Goal: Information Seeking & Learning: Learn about a topic

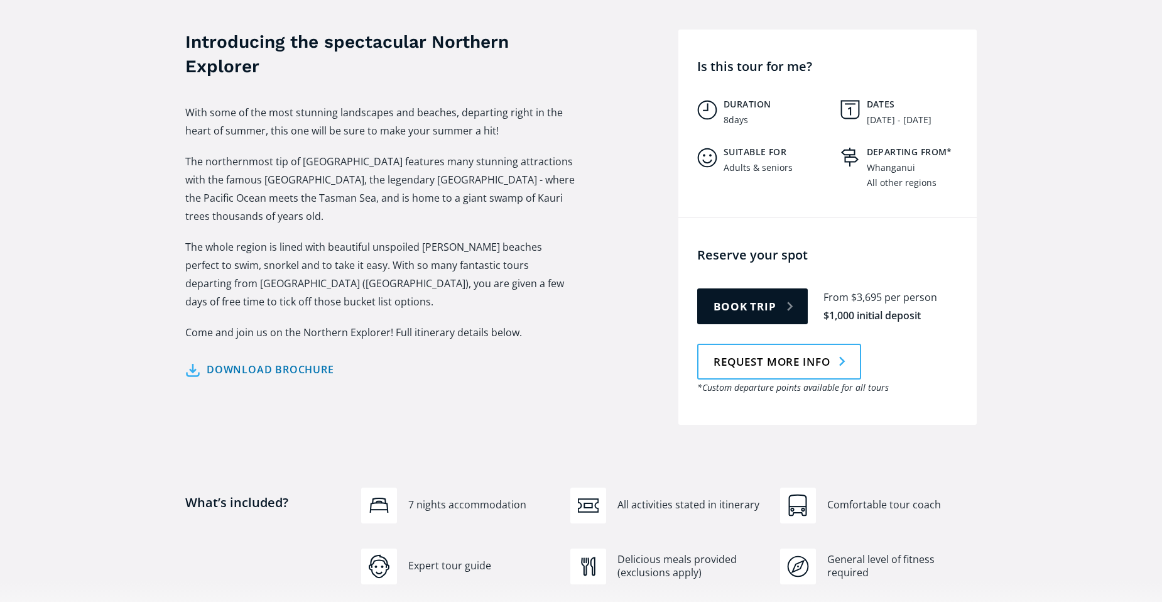
scroll to position [496, 0]
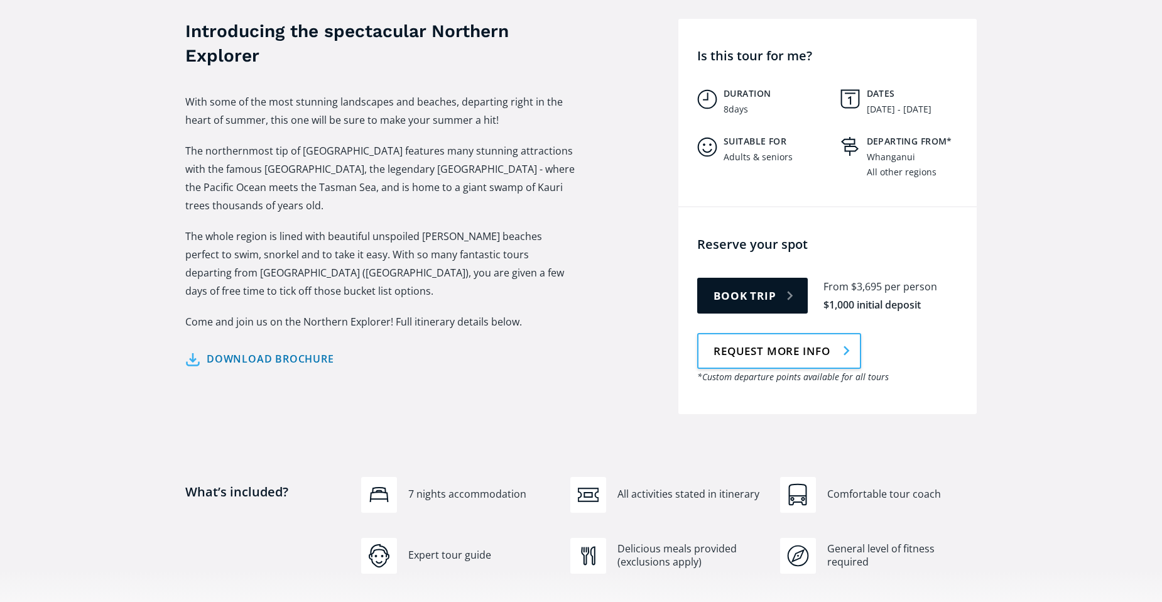
click at [769, 335] on link "Request more info" at bounding box center [779, 351] width 164 height 36
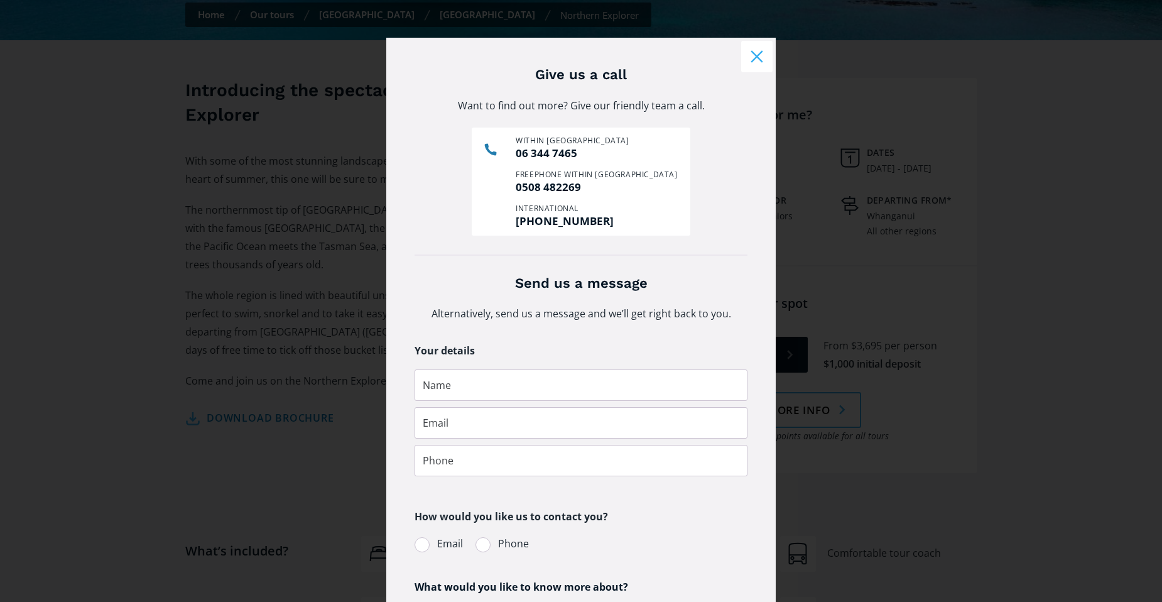
scroll to position [362, 0]
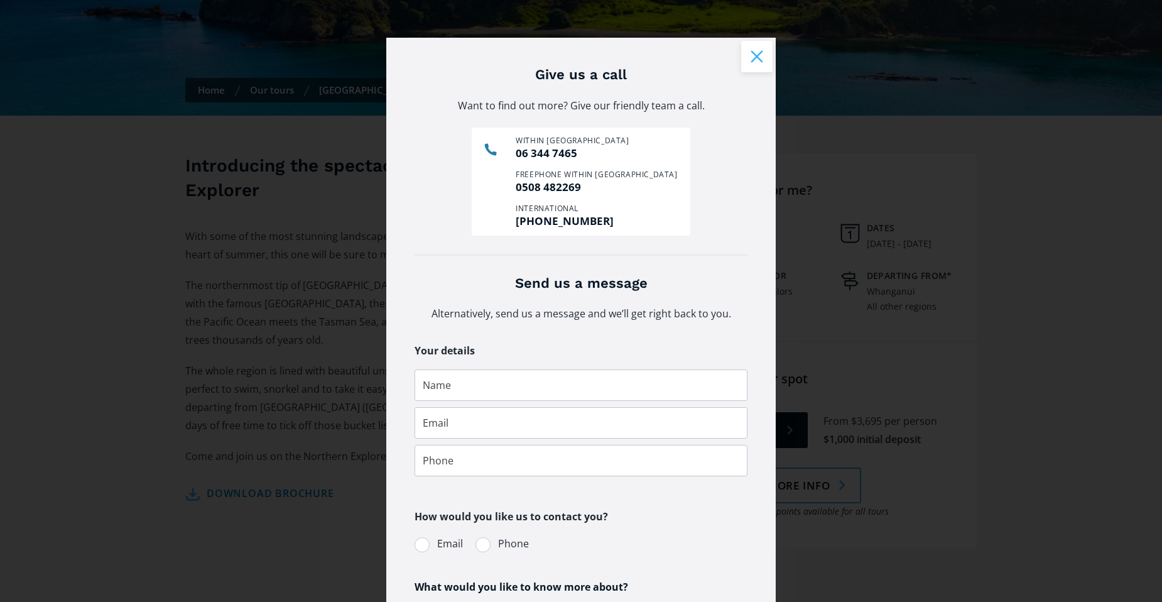
click at [752, 55] on button "Close modal" at bounding box center [756, 56] width 31 height 31
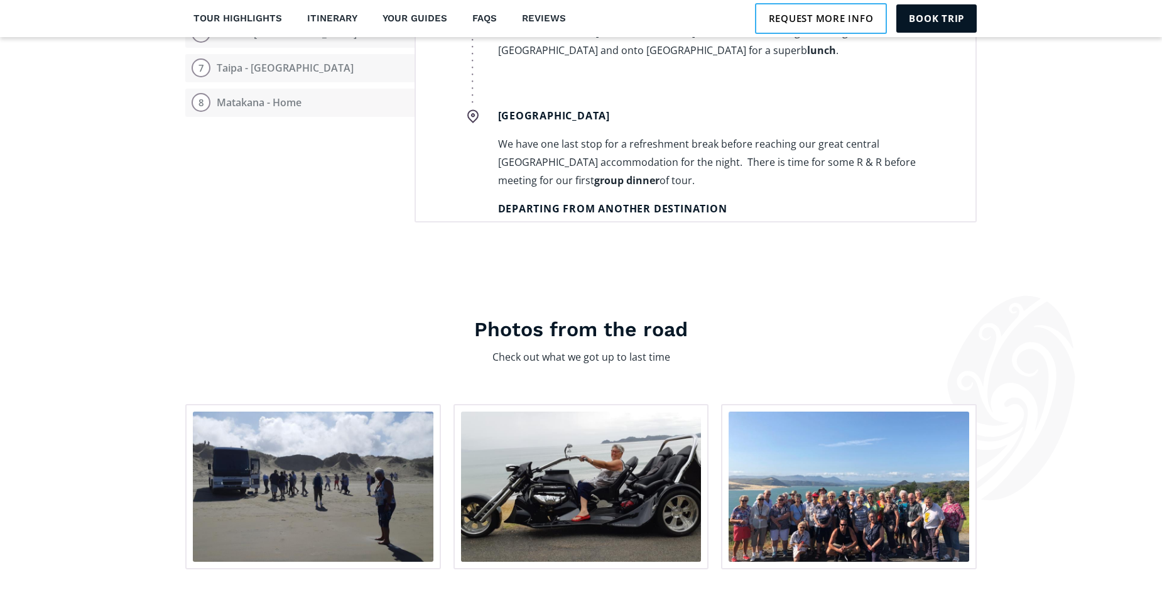
scroll to position [1759, 0]
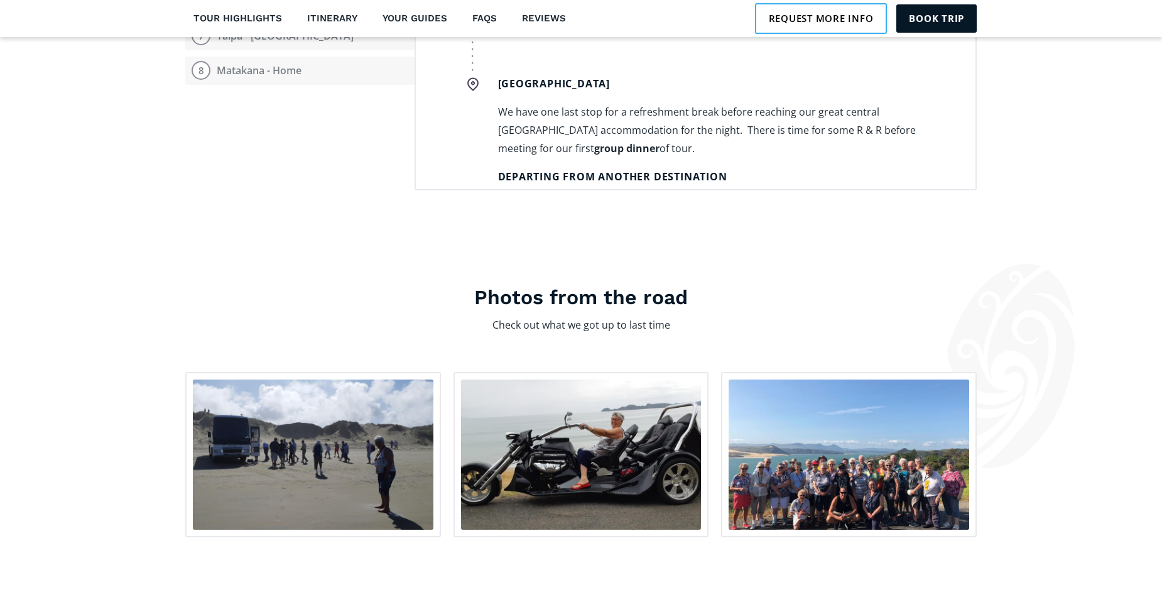
click at [645, 170] on strong "Departing from another destination" at bounding box center [612, 177] width 229 height 14
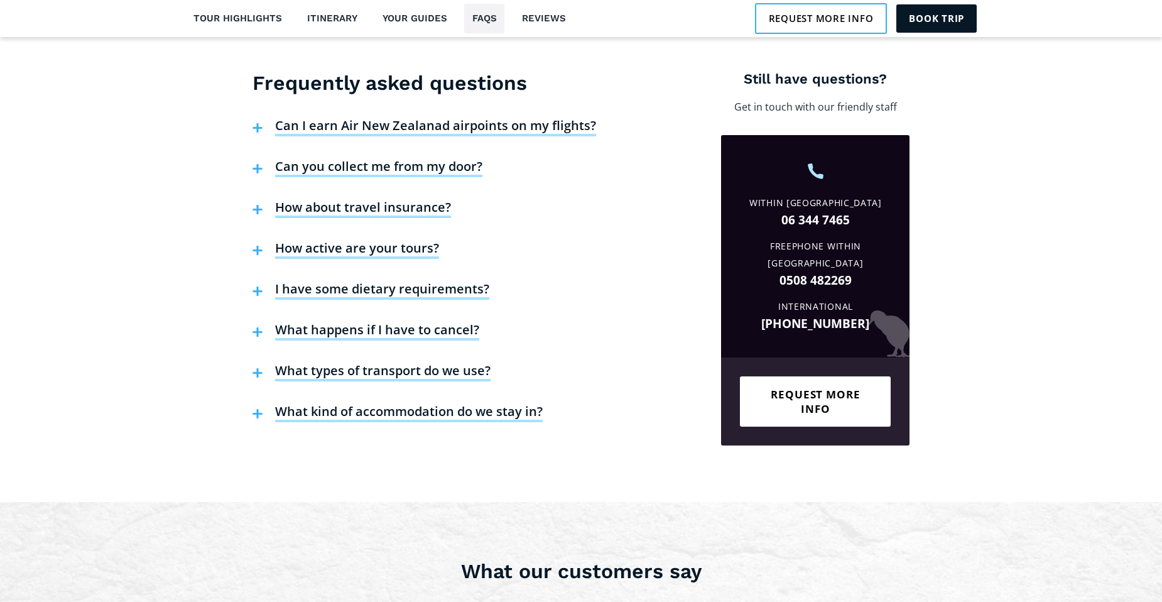
scroll to position [2973, 0]
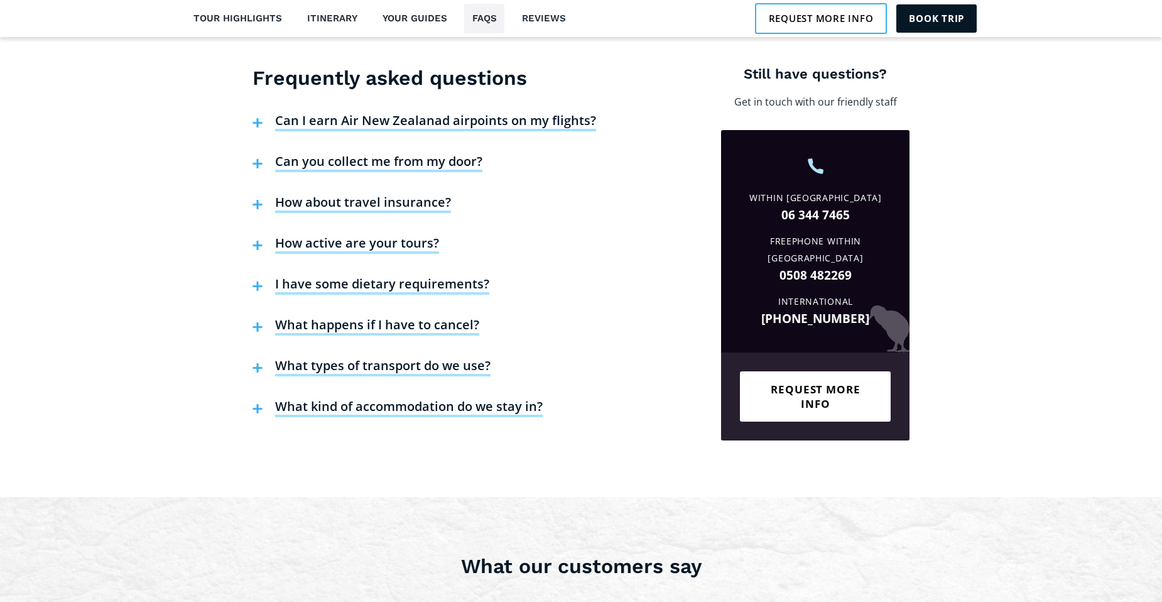
click at [387, 235] on h4 "How active are your tours?" at bounding box center [357, 244] width 164 height 19
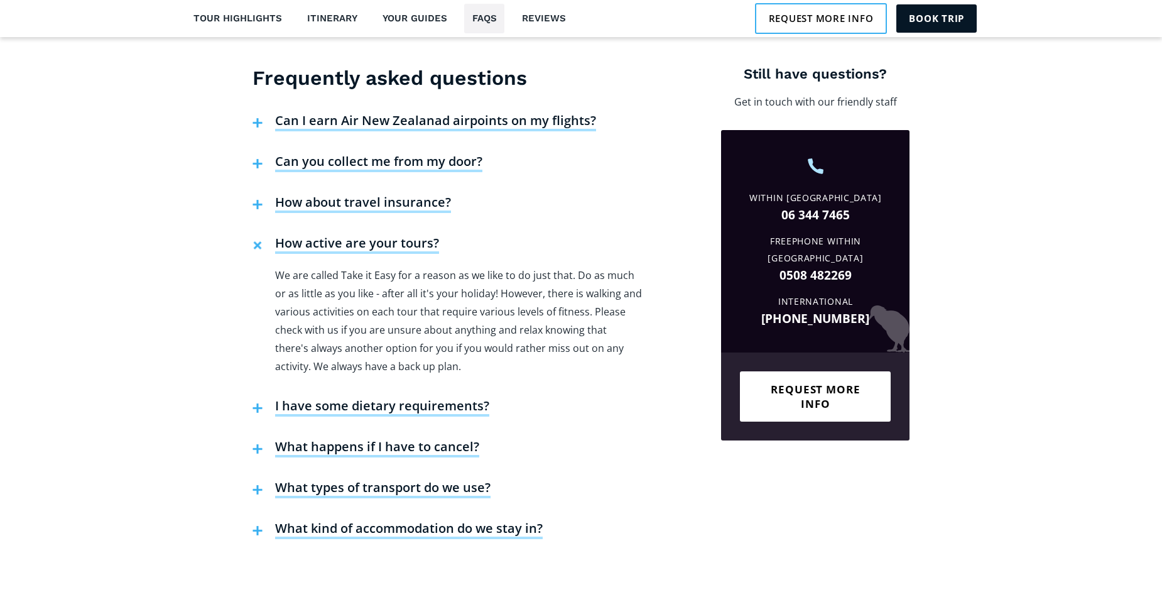
click at [410, 520] on h4 "What kind of accommodation do we stay in?" at bounding box center [409, 529] width 268 height 19
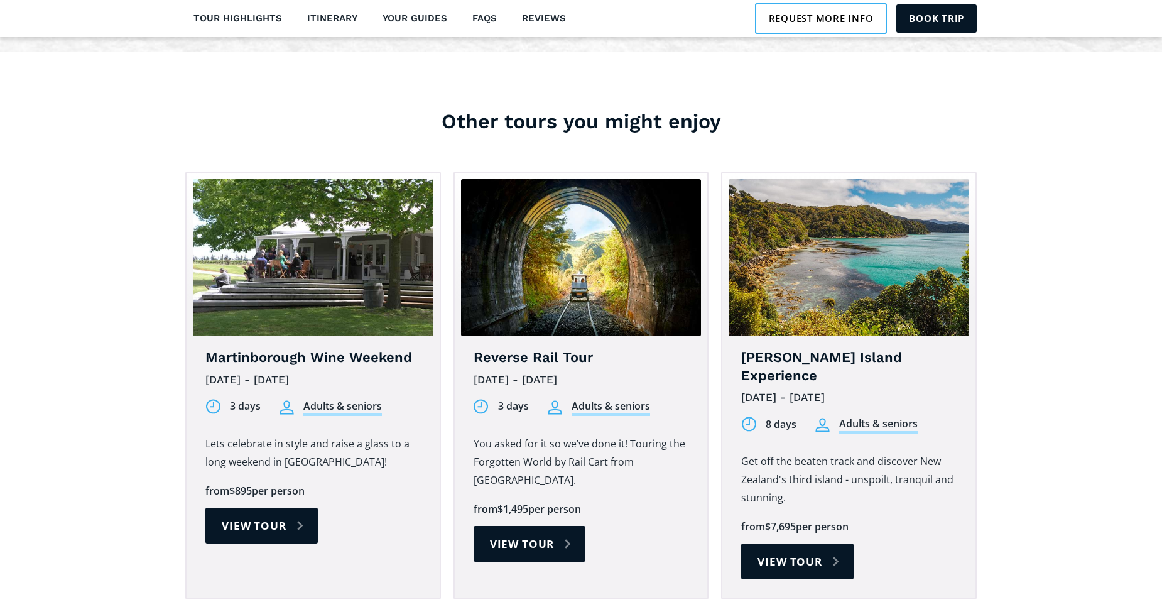
scroll to position [4136, 0]
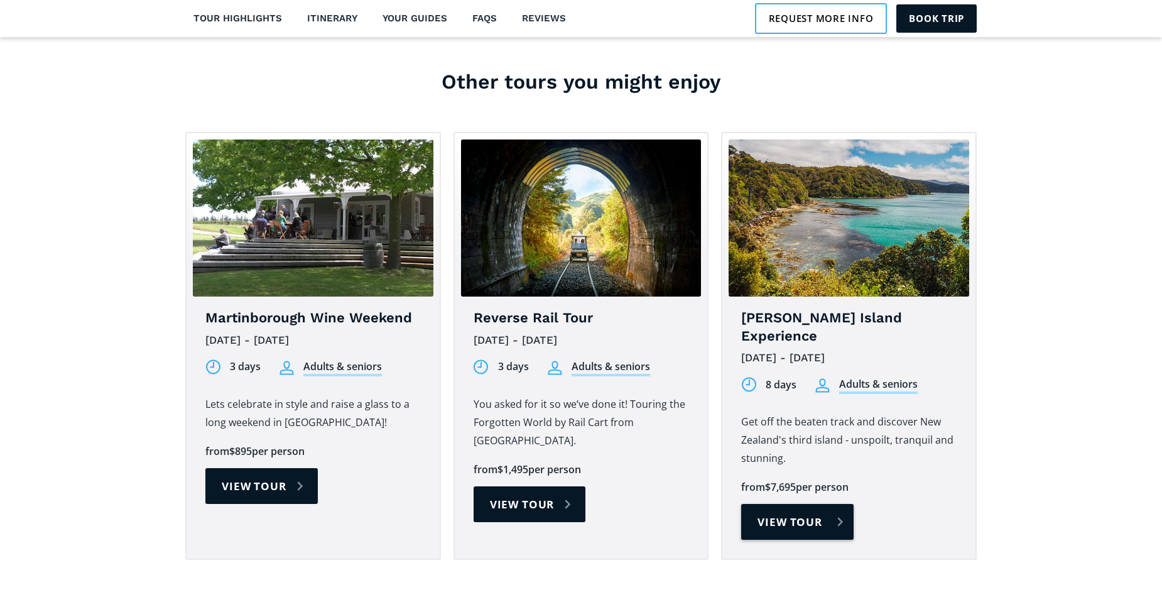
click at [808, 504] on link "View tour" at bounding box center [797, 522] width 112 height 36
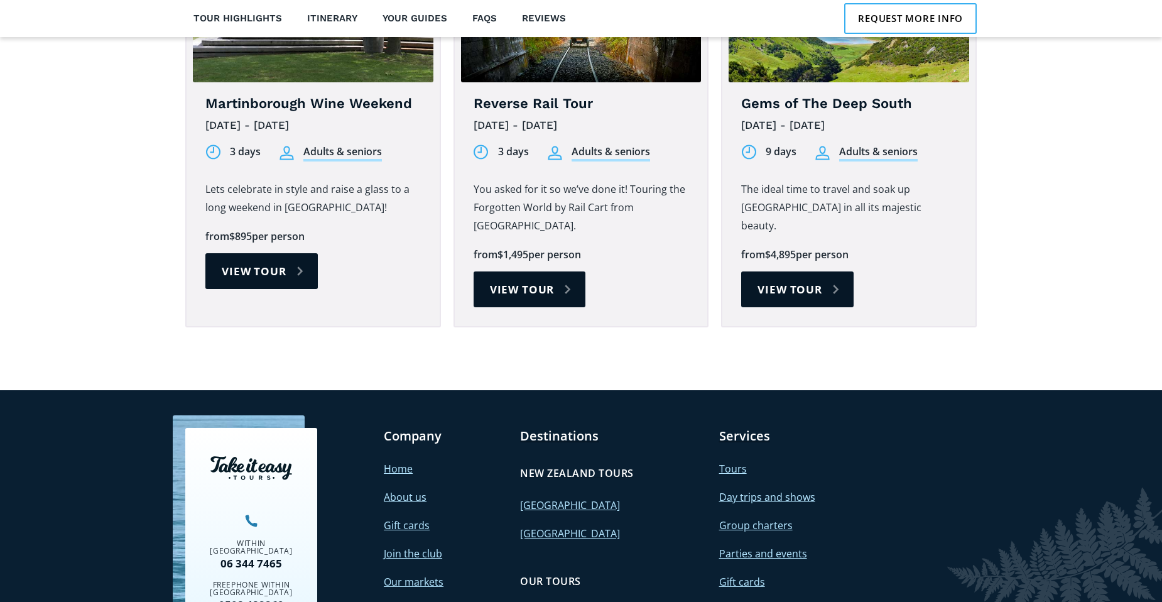
scroll to position [3899, 0]
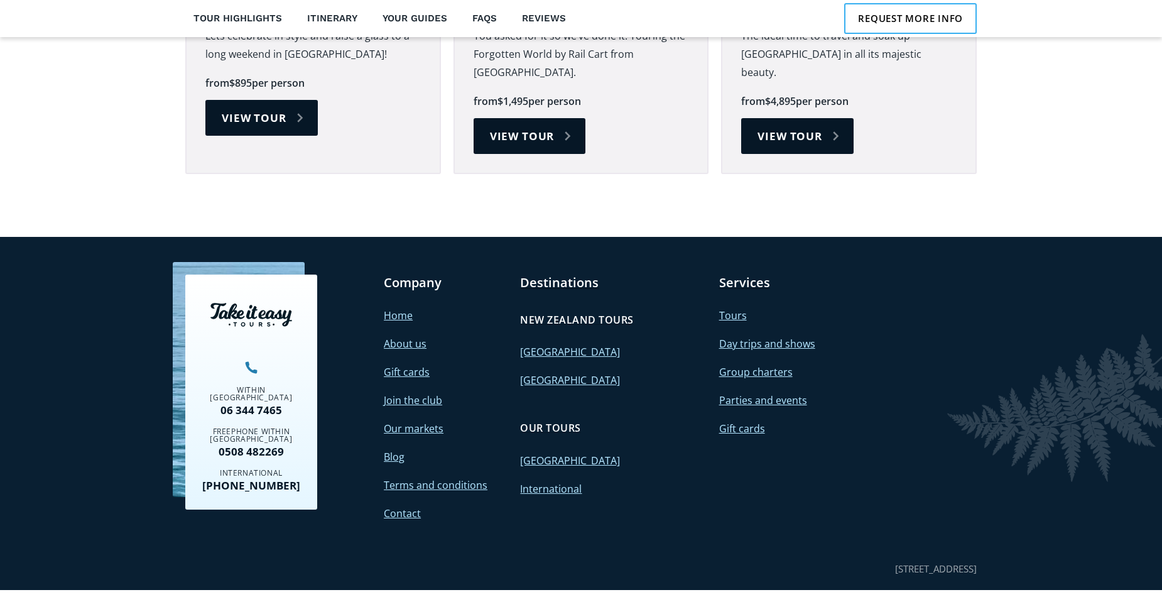
click at [548, 373] on link "[GEOGRAPHIC_DATA]" at bounding box center [570, 380] width 100 height 14
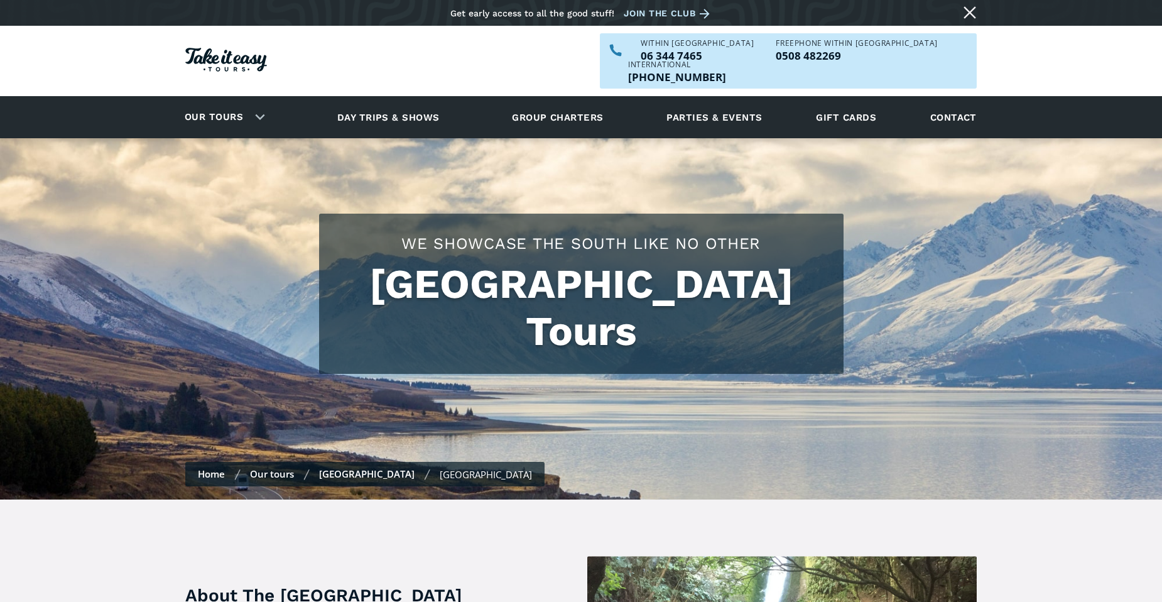
checkbox input "true"
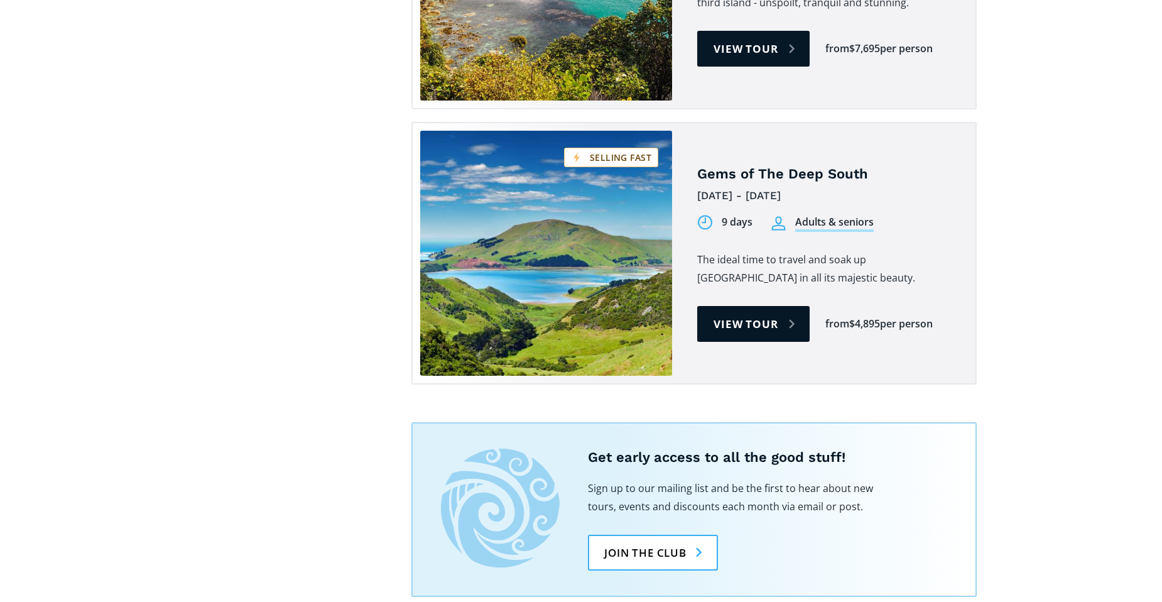
scroll to position [1349, 0]
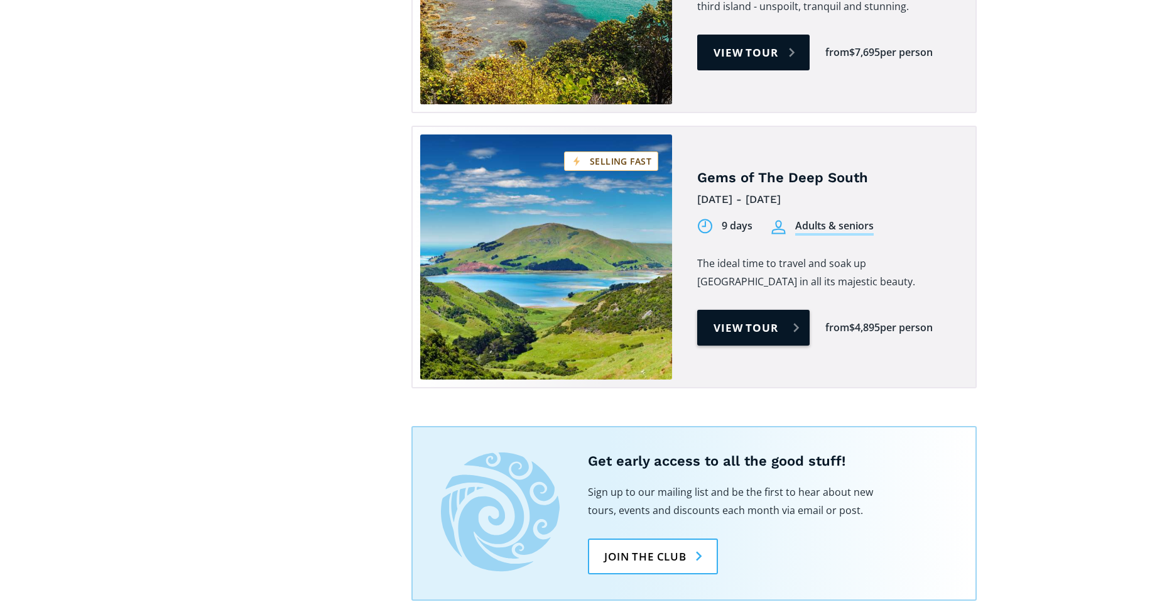
click at [757, 310] on link "View tour" at bounding box center [753, 328] width 112 height 36
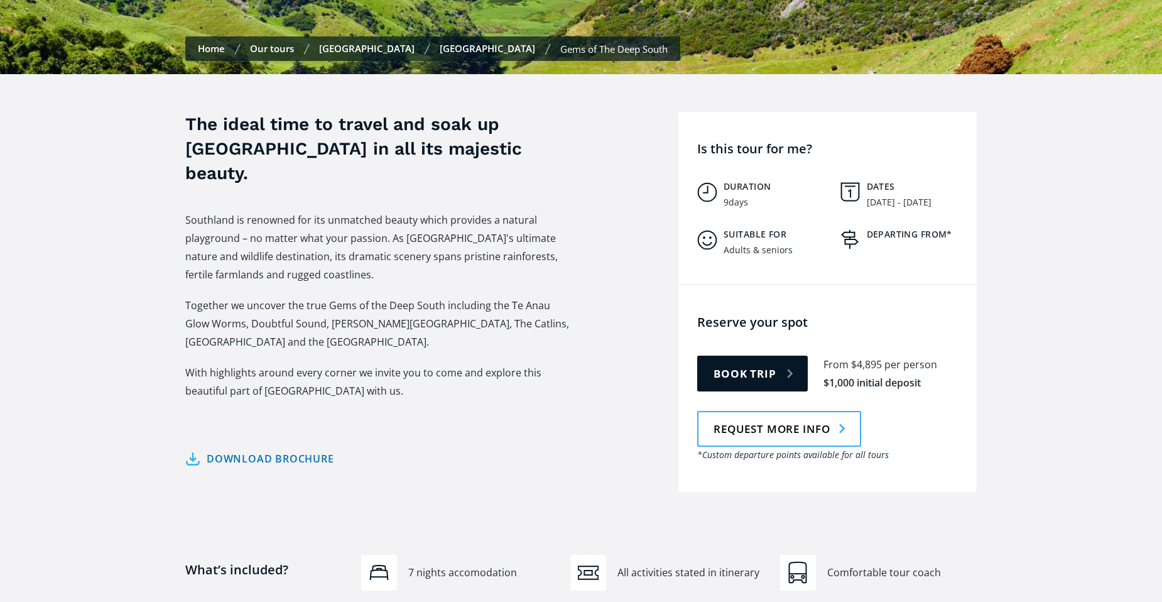
scroll to position [409, 0]
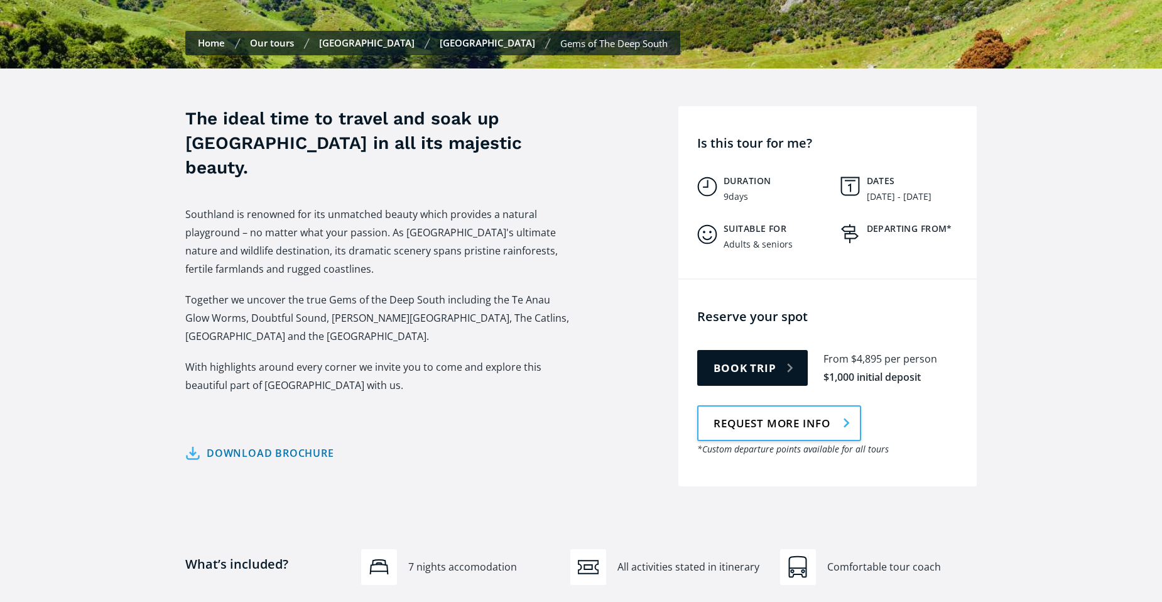
click at [777, 410] on link "Request more info" at bounding box center [779, 423] width 164 height 36
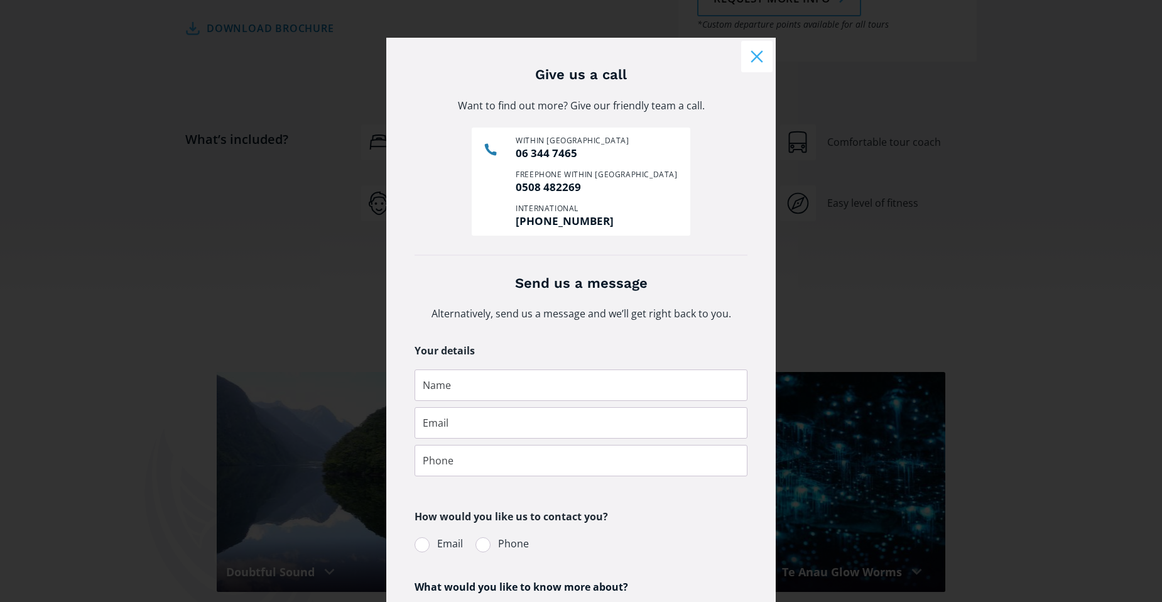
scroll to position [801, 0]
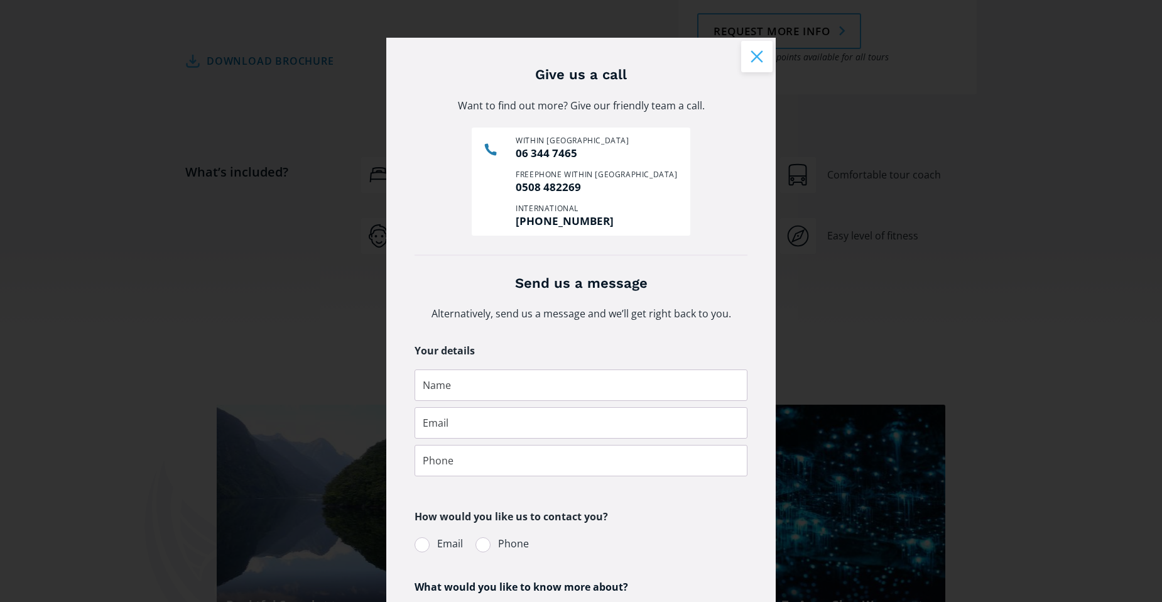
click at [749, 56] on button "Close modal" at bounding box center [756, 56] width 31 height 31
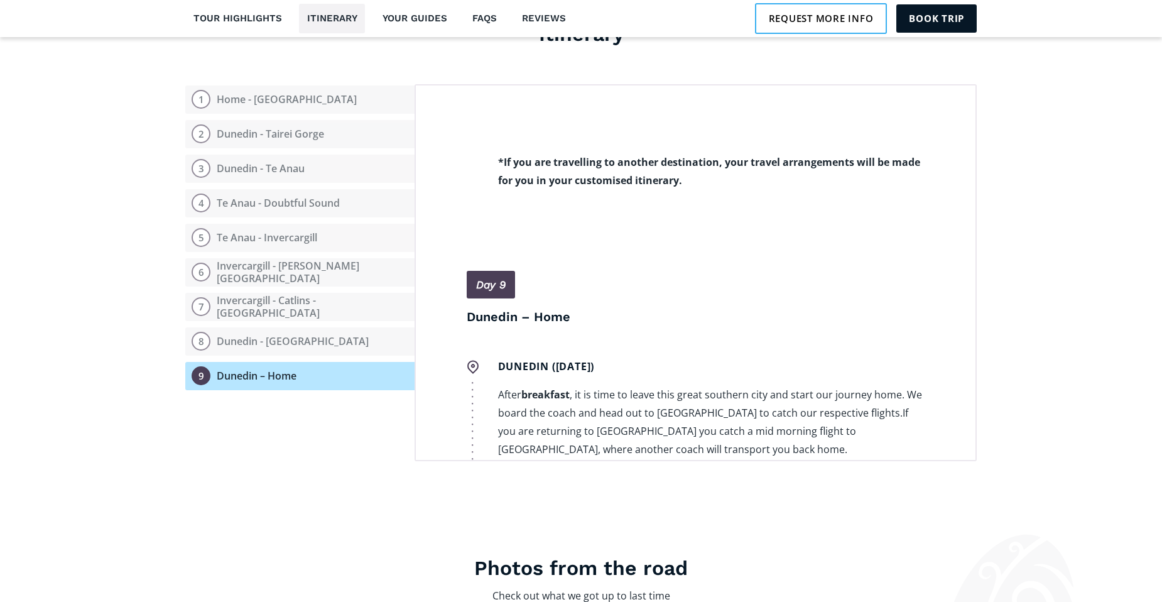
scroll to position [4494, 0]
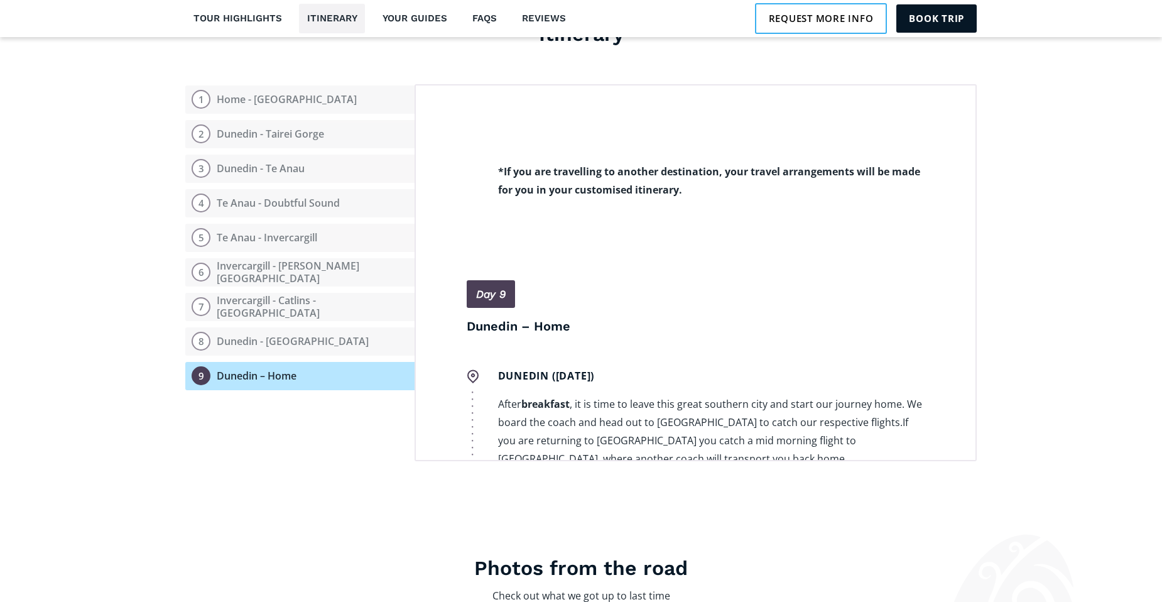
click at [995, 401] on section "Itinerary Open itinerary 1 Home - Dunedin 2 Dunedin - Tairei Gorge 3 Dunedin - …" at bounding box center [581, 244] width 1162 height 559
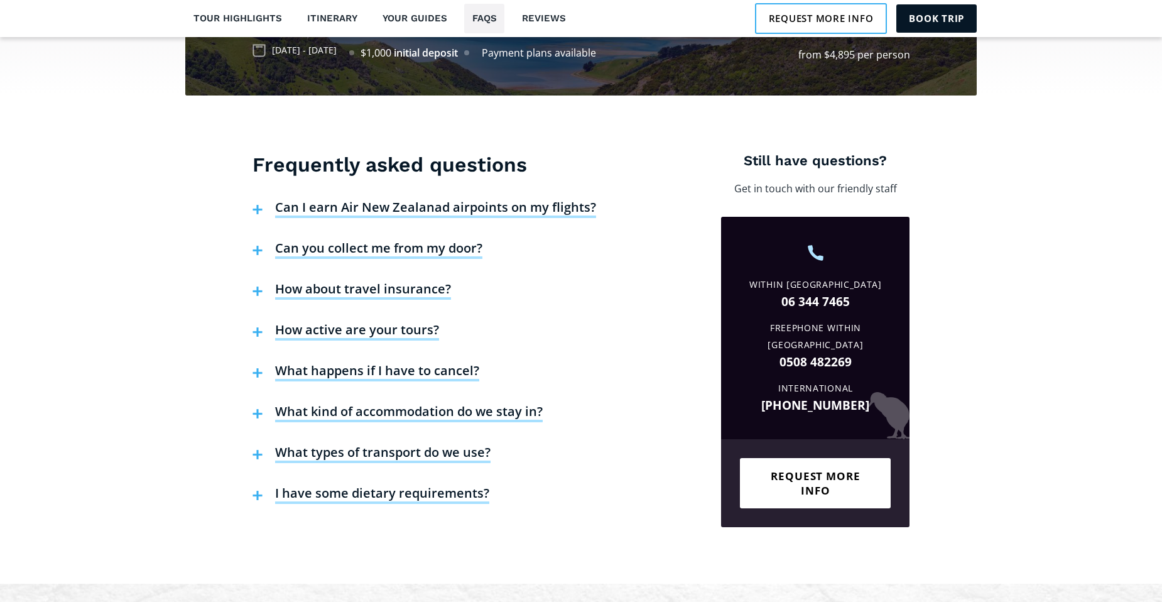
scroll to position [2860, 0]
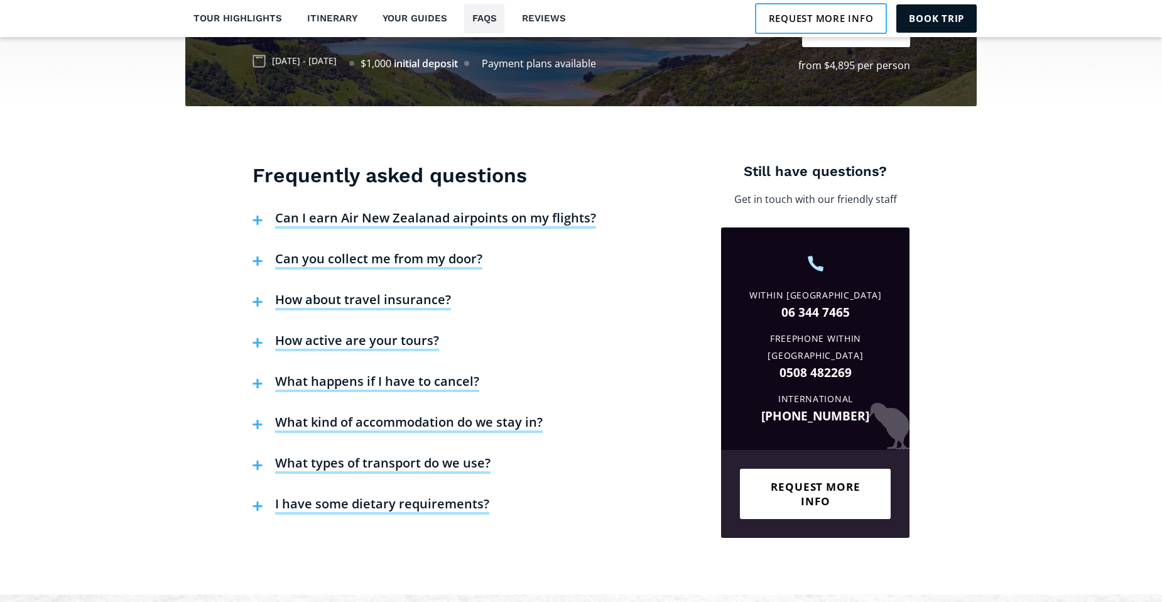
click at [375, 332] on h4 "How active are your tours?" at bounding box center [357, 341] width 164 height 19
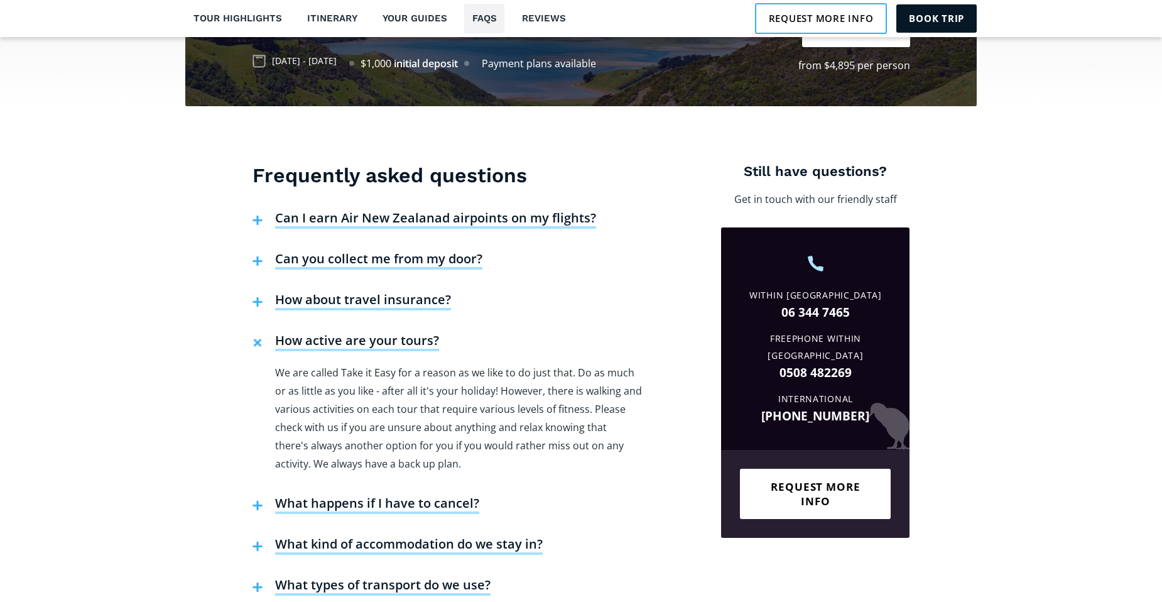
click at [437, 536] on h4 "What kind of accommodation do we stay in?" at bounding box center [409, 545] width 268 height 19
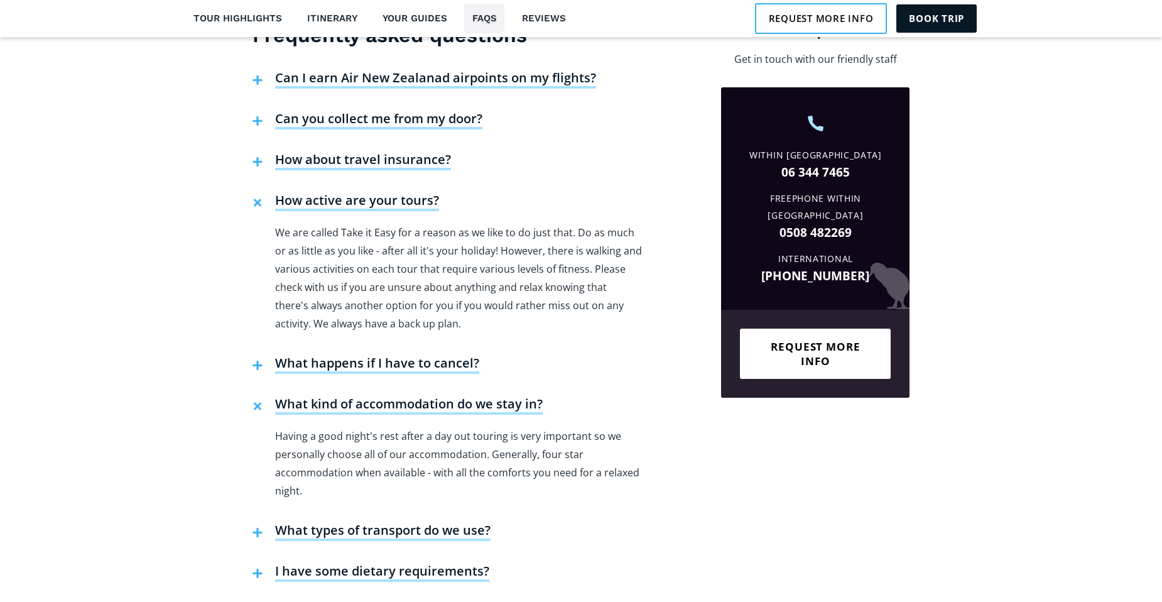
scroll to position [3012, 0]
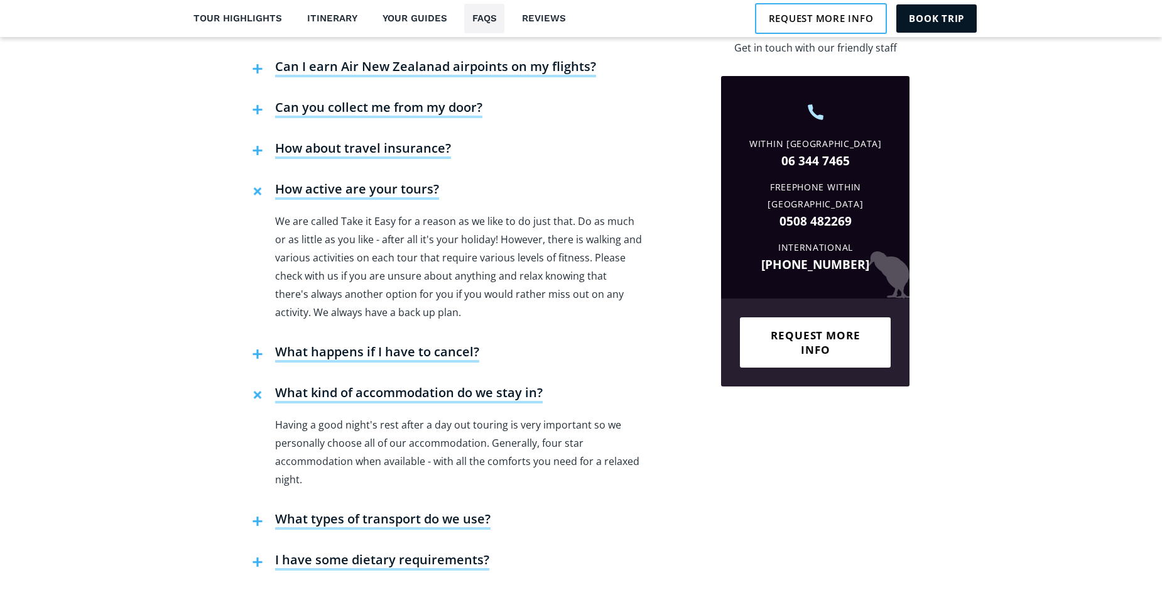
click at [382, 511] on h4 "What types of transport do we use?" at bounding box center [382, 520] width 215 height 19
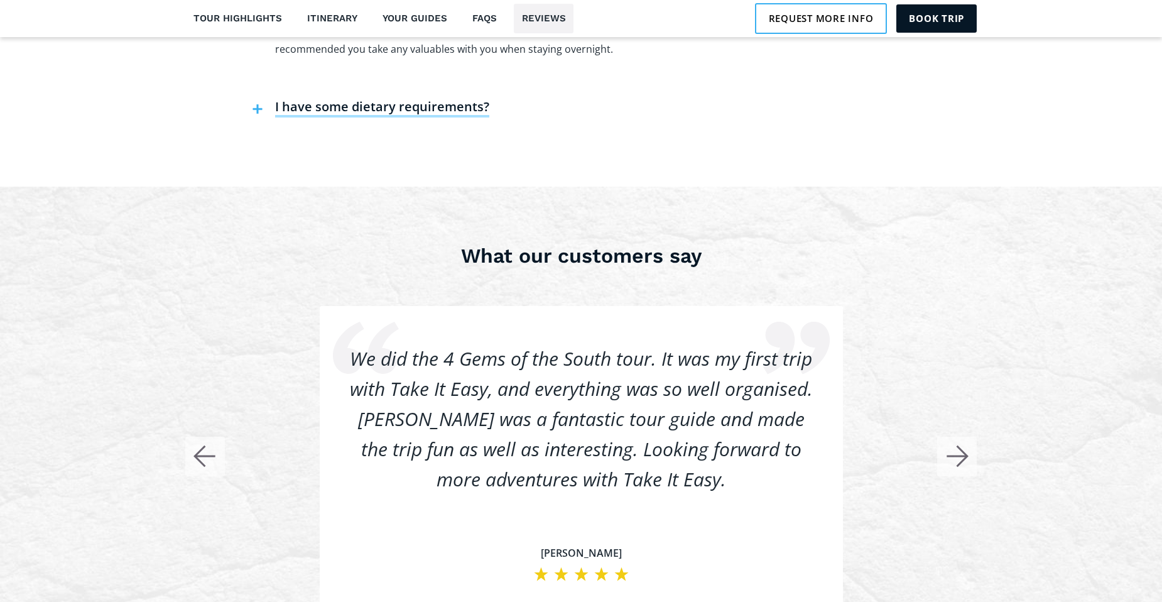
scroll to position [3623, 0]
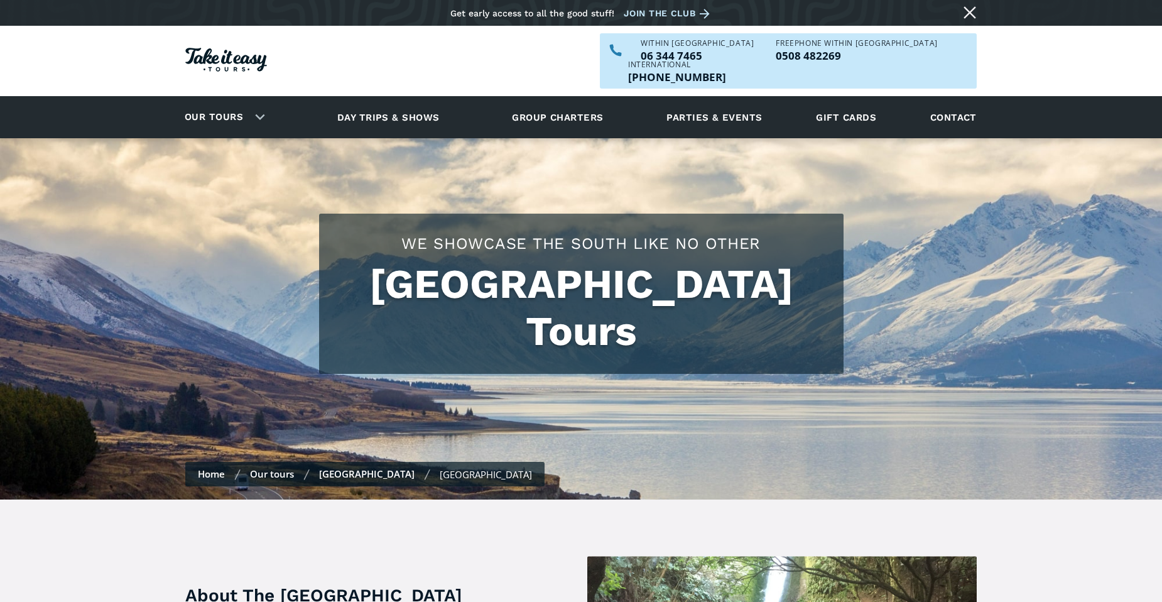
scroll to position [1349, 0]
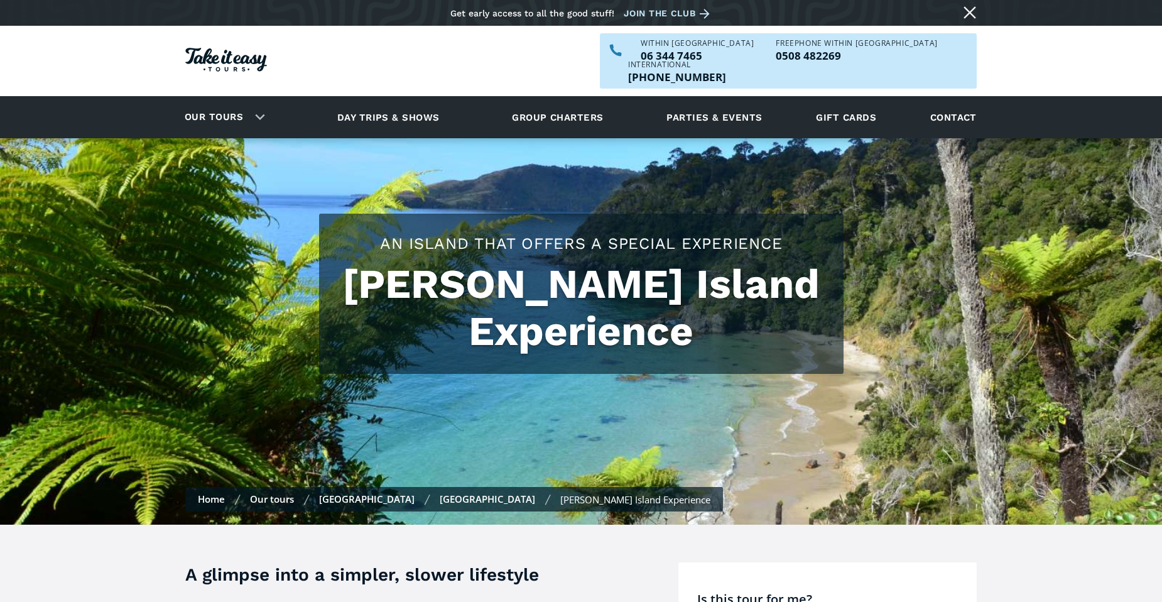
scroll to position [3880, 0]
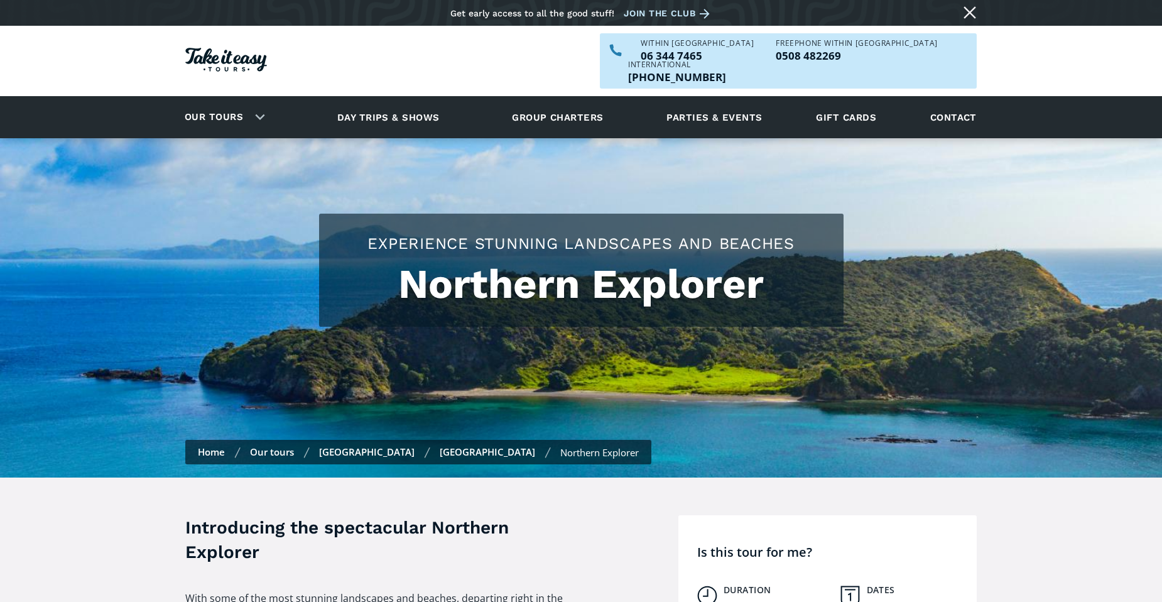
scroll to position [4235, 0]
